Goal: Find contact information: Obtain details needed to contact an individual or organization

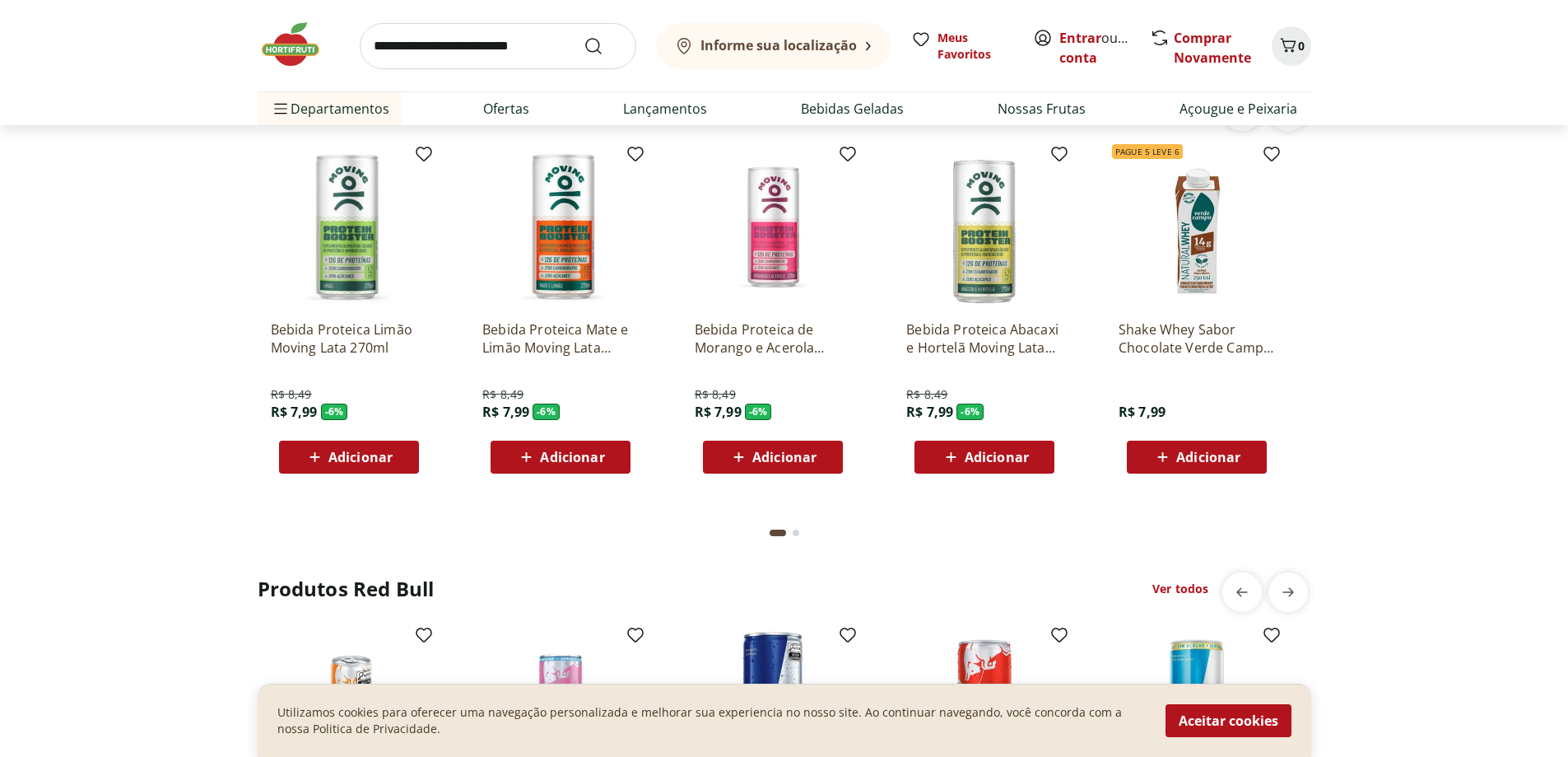
scroll to position [3458, 0]
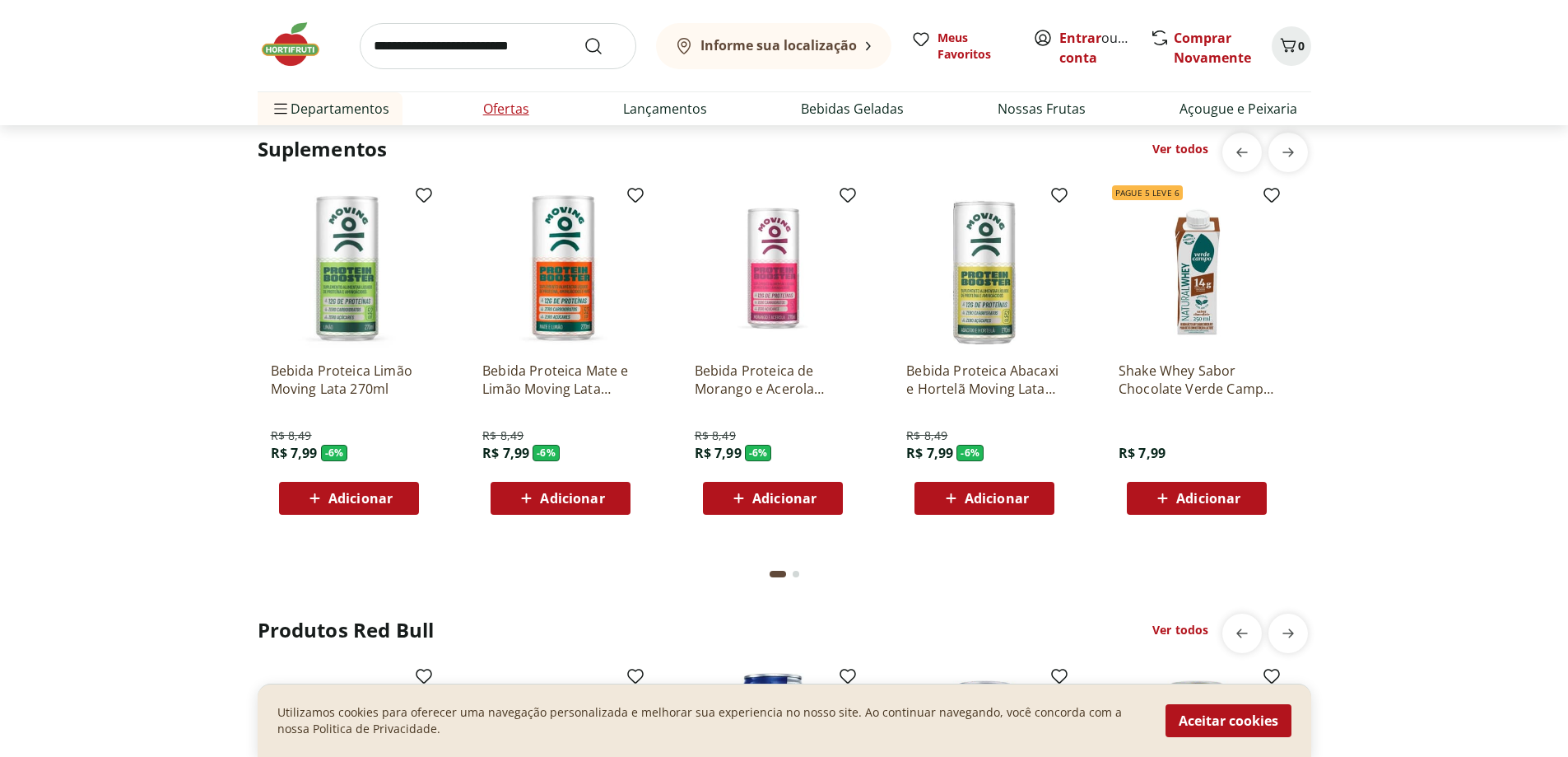
click at [493, 109] on link "Ofertas" at bounding box center [507, 108] width 46 height 19
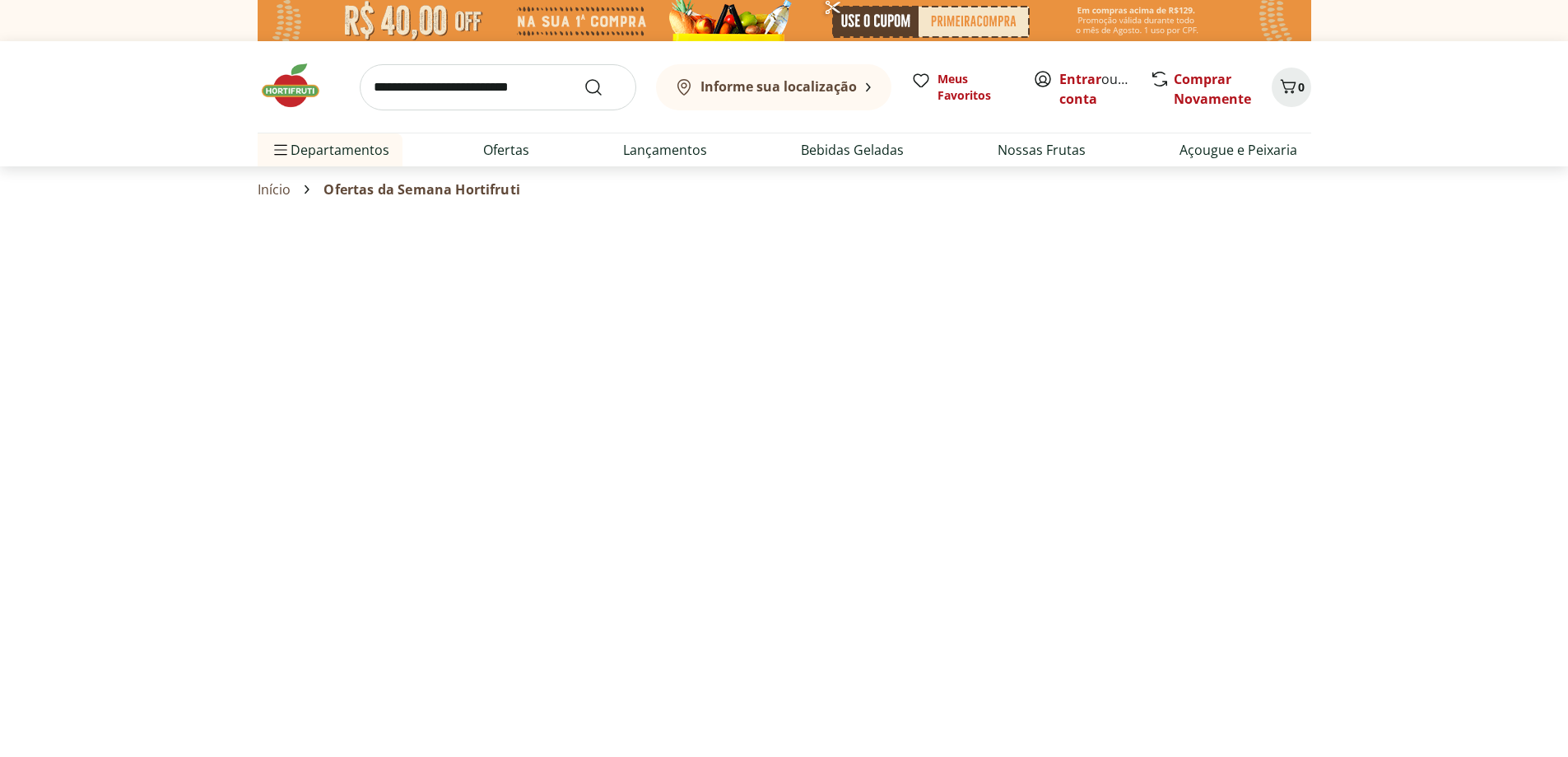
select select "**********"
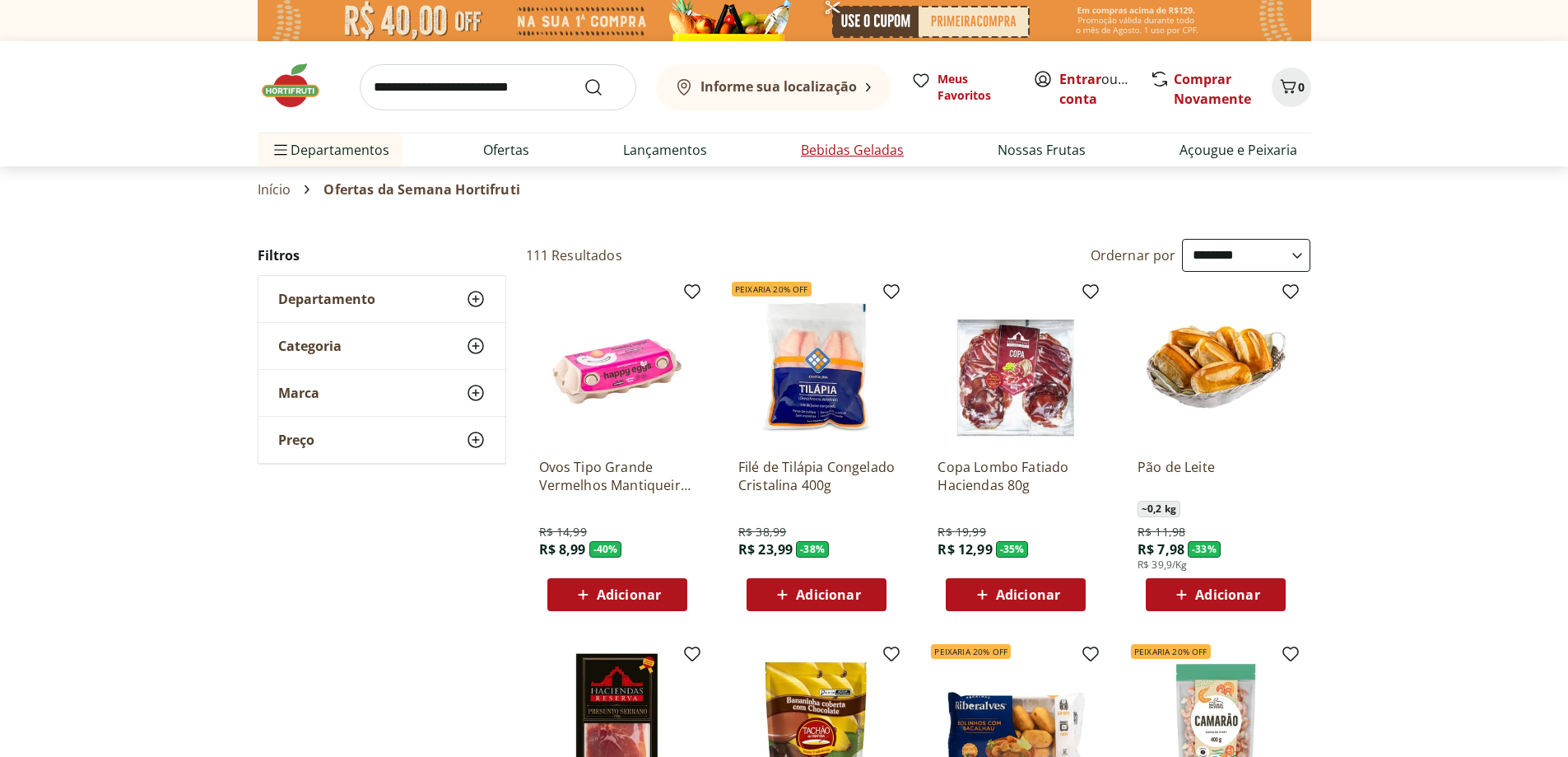
click at [826, 149] on link "Bebidas Geladas" at bounding box center [852, 150] width 102 height 19
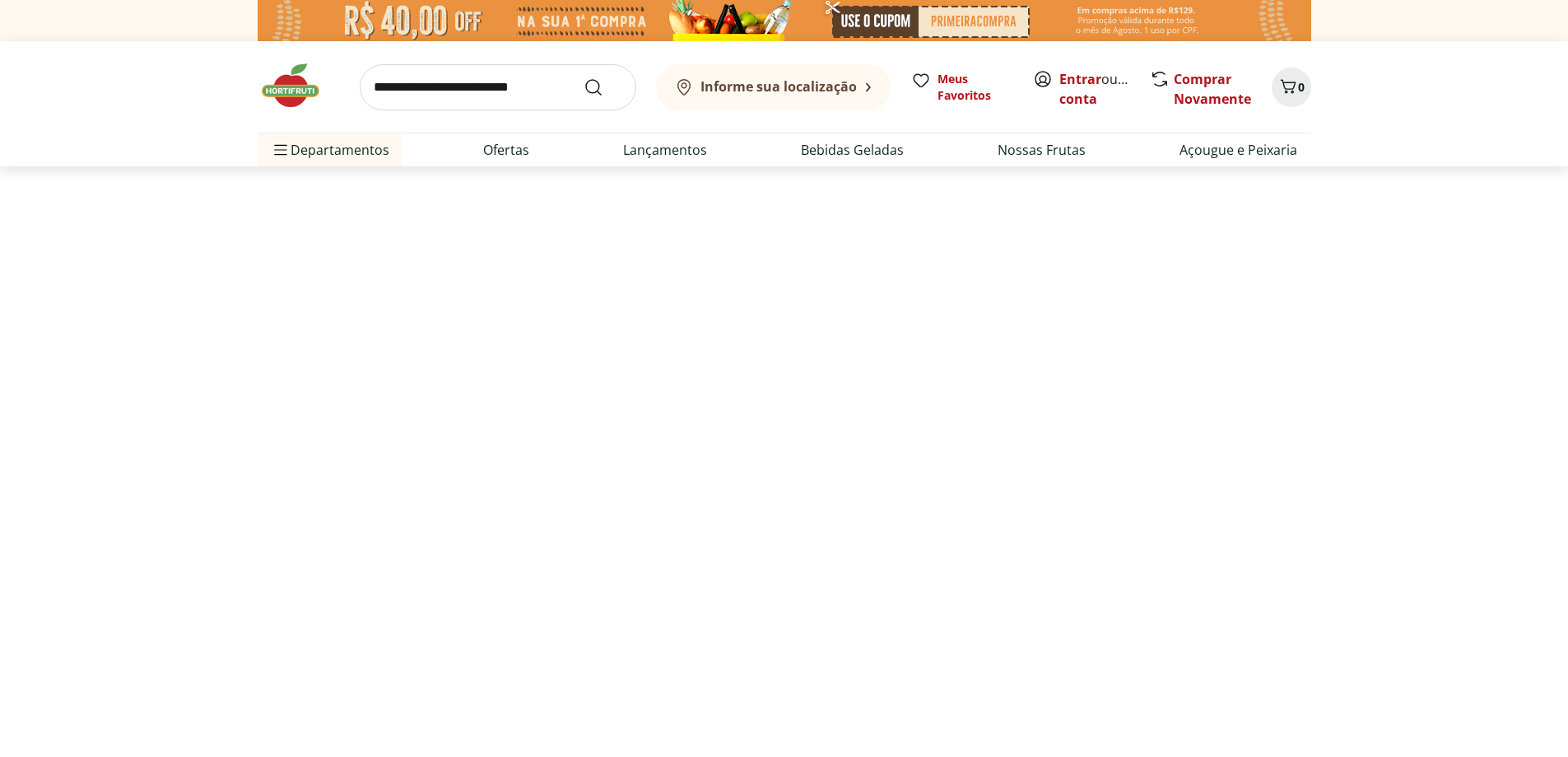
select select "**********"
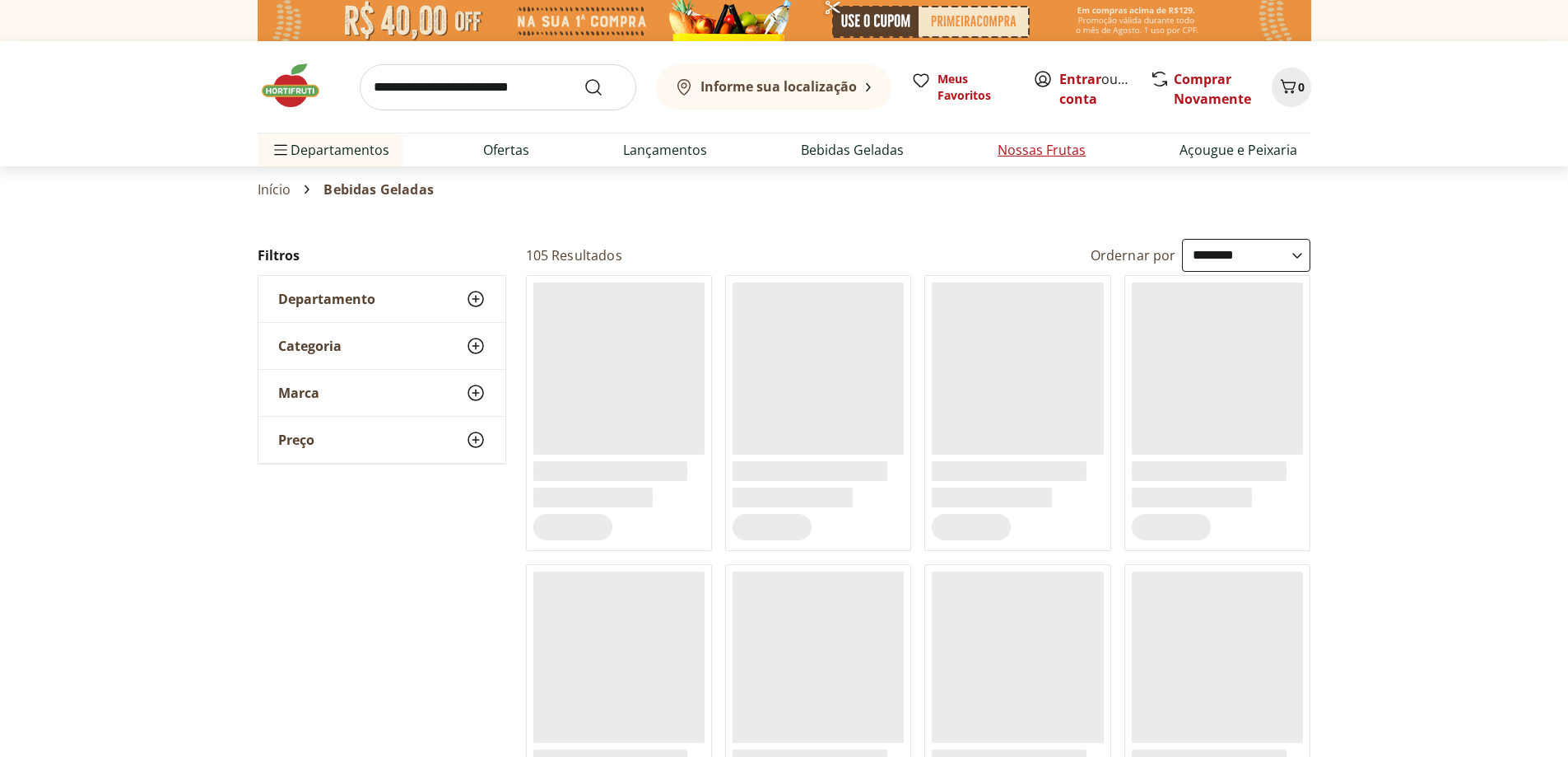
click at [1043, 150] on link "Nossas Frutas" at bounding box center [1041, 150] width 88 height 19
select select "**********"
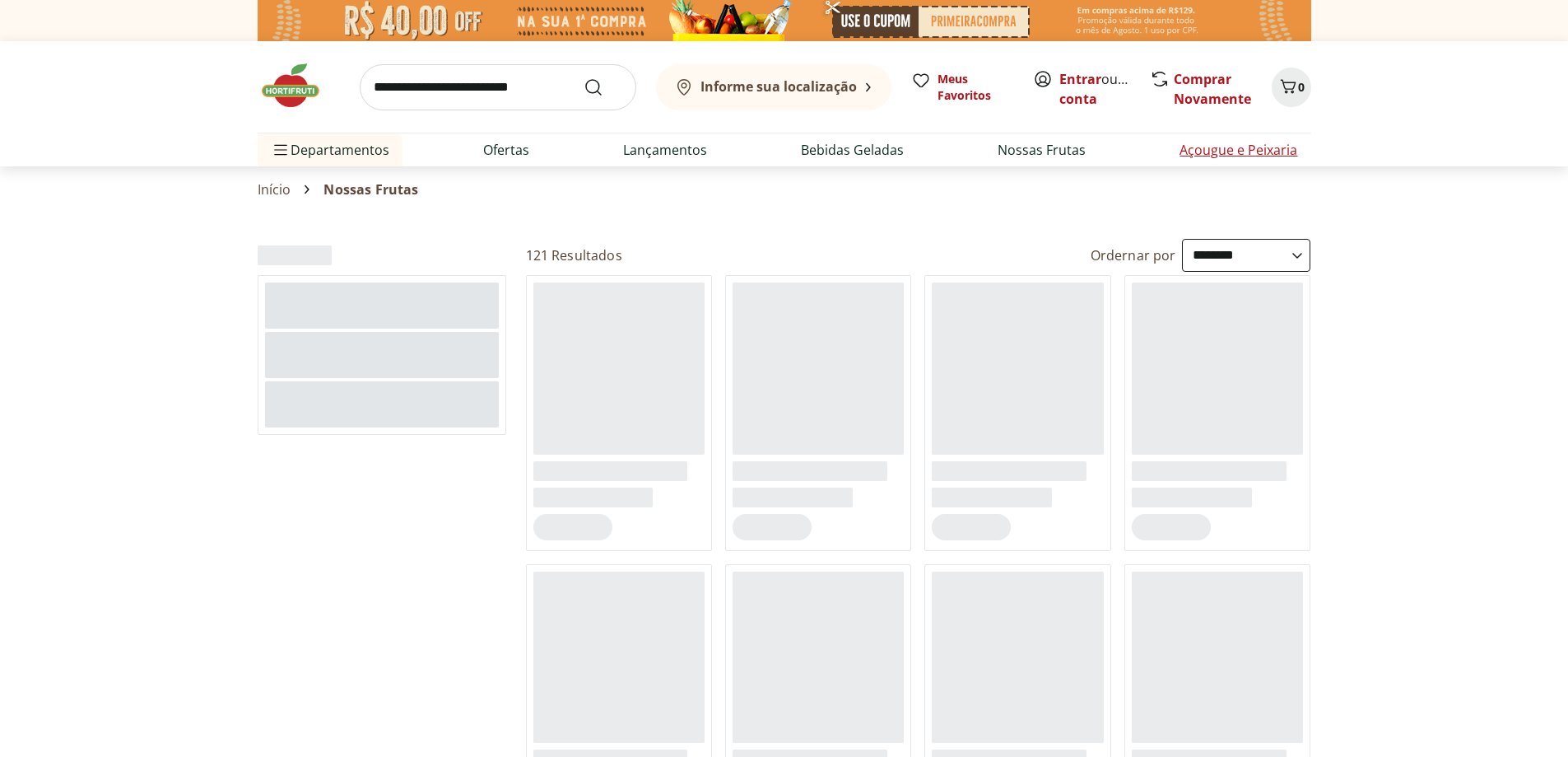
click at [1263, 152] on link "Açougue e Peixaria" at bounding box center [1239, 150] width 118 height 19
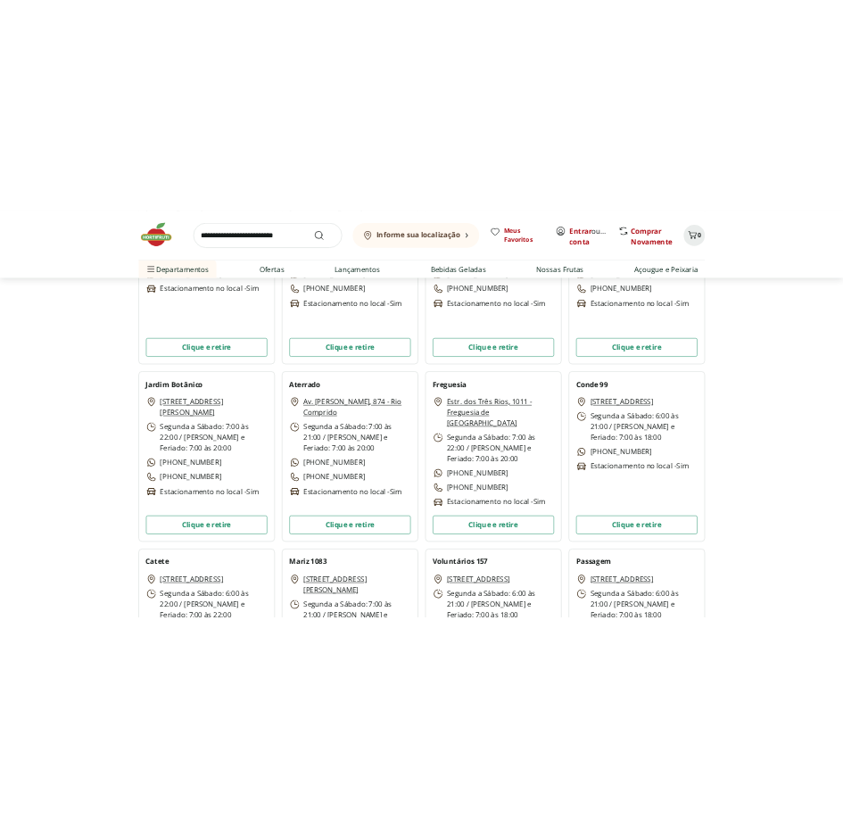
scroll to position [4192, 0]
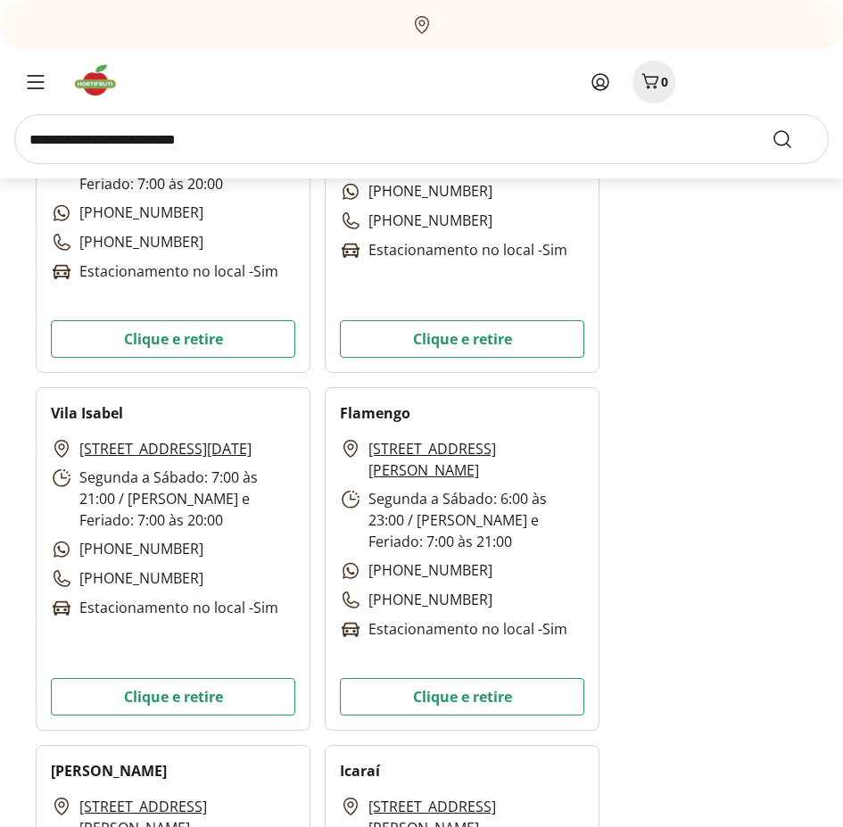
scroll to position [5240, 0]
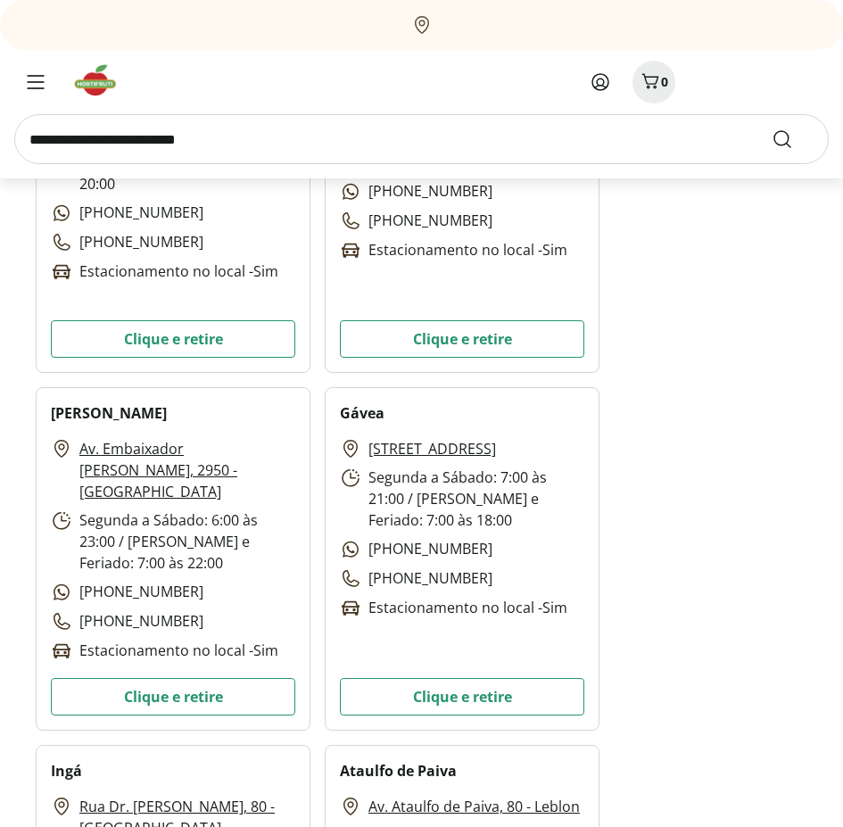
click at [236, 553] on div "Av. [STREET_ADDRESS][PERSON_NAME] Segunda a Sábado: 6:00 às 23:00 / Domingo e F…" at bounding box center [173, 550] width 244 height 224
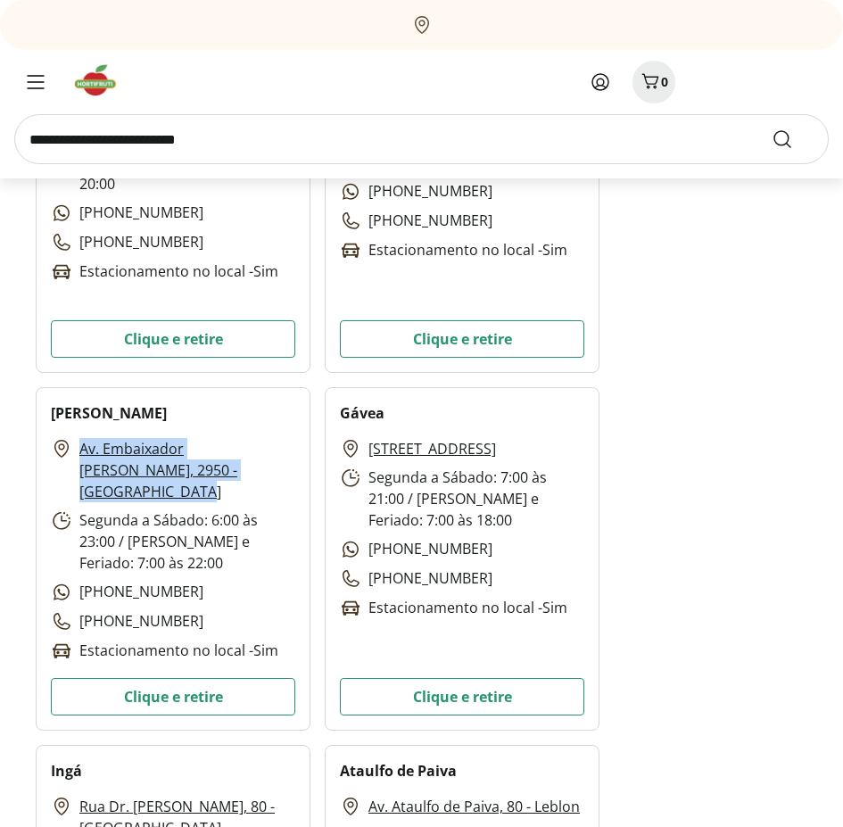
drag, startPoint x: 75, startPoint y: 444, endPoint x: 284, endPoint y: 468, distance: 211.0
click at [284, 468] on p "Av. Embaixador [PERSON_NAME], 2950 - [GEOGRAPHIC_DATA]" at bounding box center [173, 470] width 244 height 64
copy link "Av. Embaixador [PERSON_NAME], 2950 - [GEOGRAPHIC_DATA]"
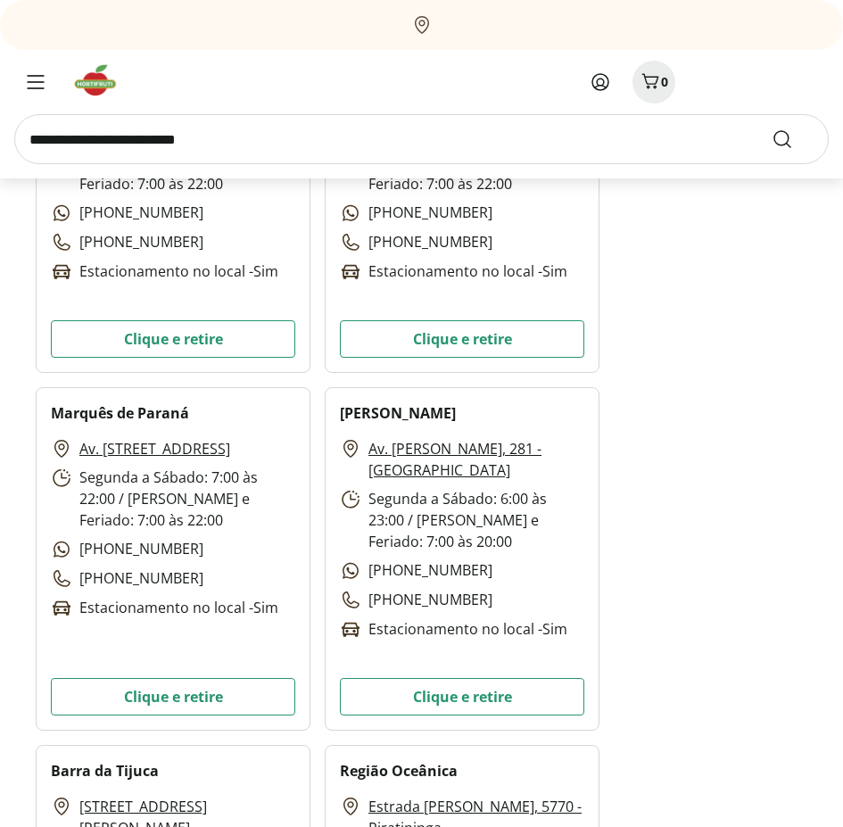
scroll to position [4167, 0]
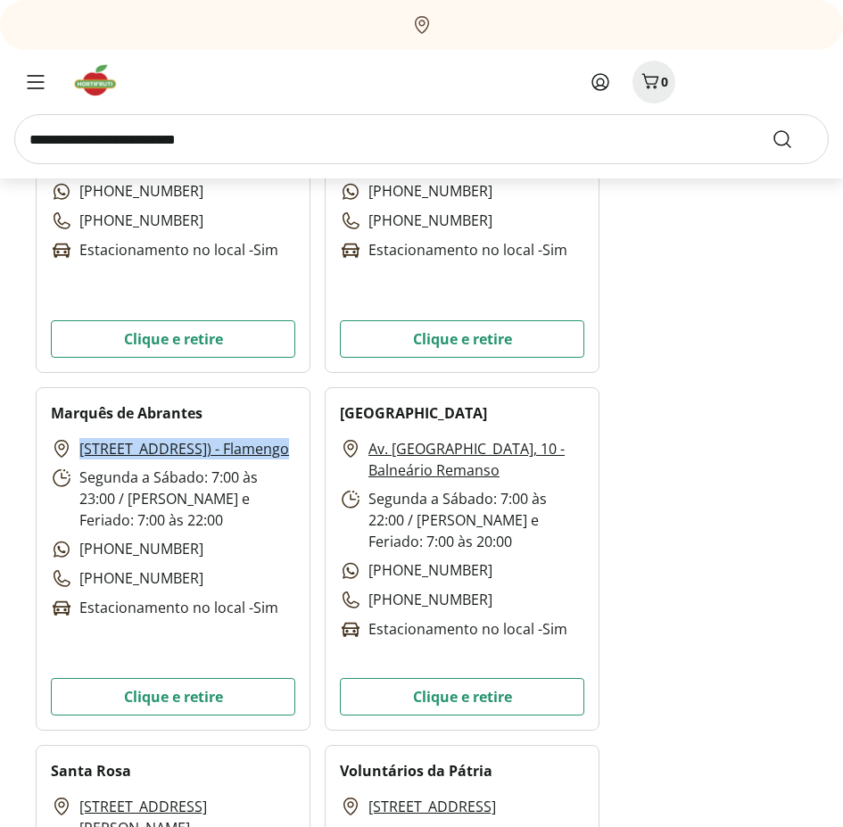
drag, startPoint x: 78, startPoint y: 443, endPoint x: 259, endPoint y: 486, distance: 185.2
click at [259, 486] on div "[STREET_ADDRESS]) - Flamengo Segunda a Sábado: 7:00 às 23:00 / [PERSON_NAME] e …" at bounding box center [173, 528] width 244 height 181
copy link "[STREET_ADDRESS]) - Flamengo"
